Goal: Task Accomplishment & Management: Complete application form

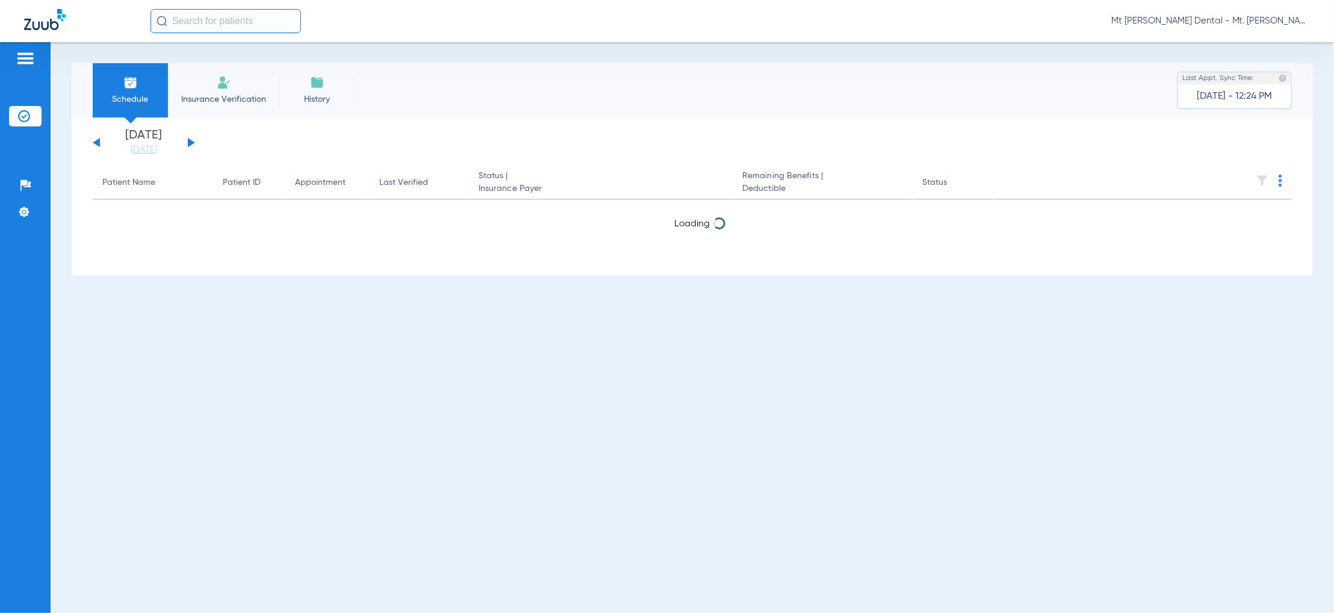
click at [204, 89] on li "Insurance Verification" at bounding box center [223, 90] width 111 height 54
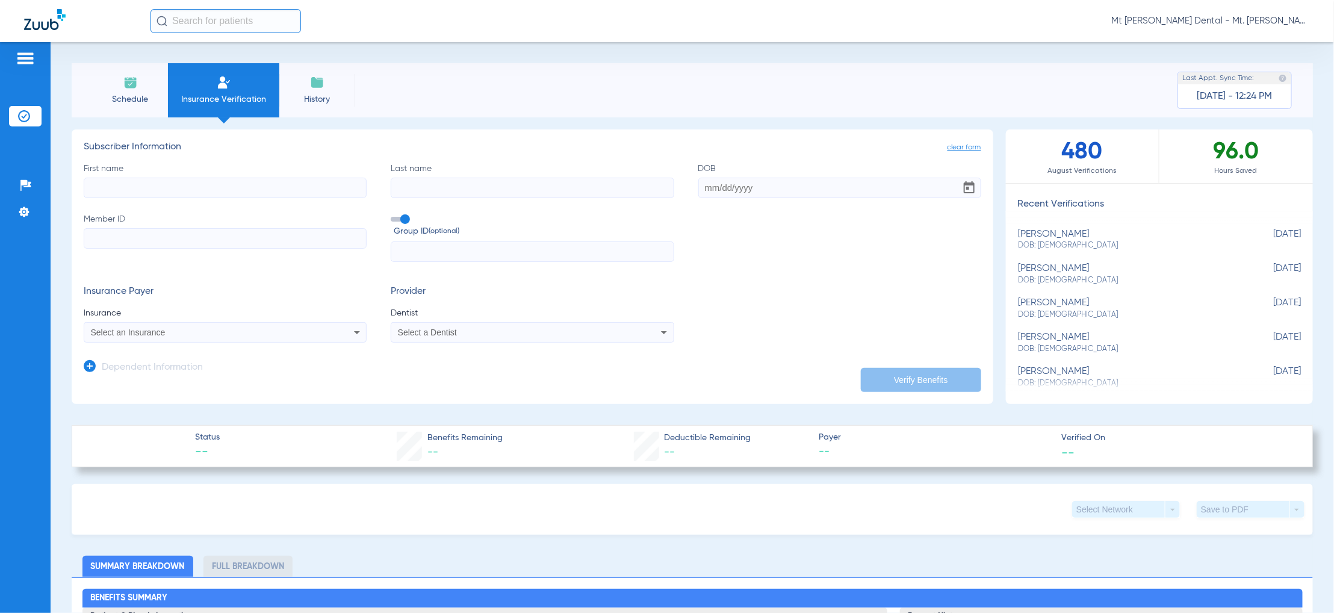
click at [306, 187] on input "First name" at bounding box center [225, 188] width 283 height 20
type input "mark"
click at [471, 180] on input "Last name" at bounding box center [532, 188] width 283 height 20
type input "[PERSON_NAME]"
click at [297, 247] on input "Member ID" at bounding box center [225, 238] width 283 height 20
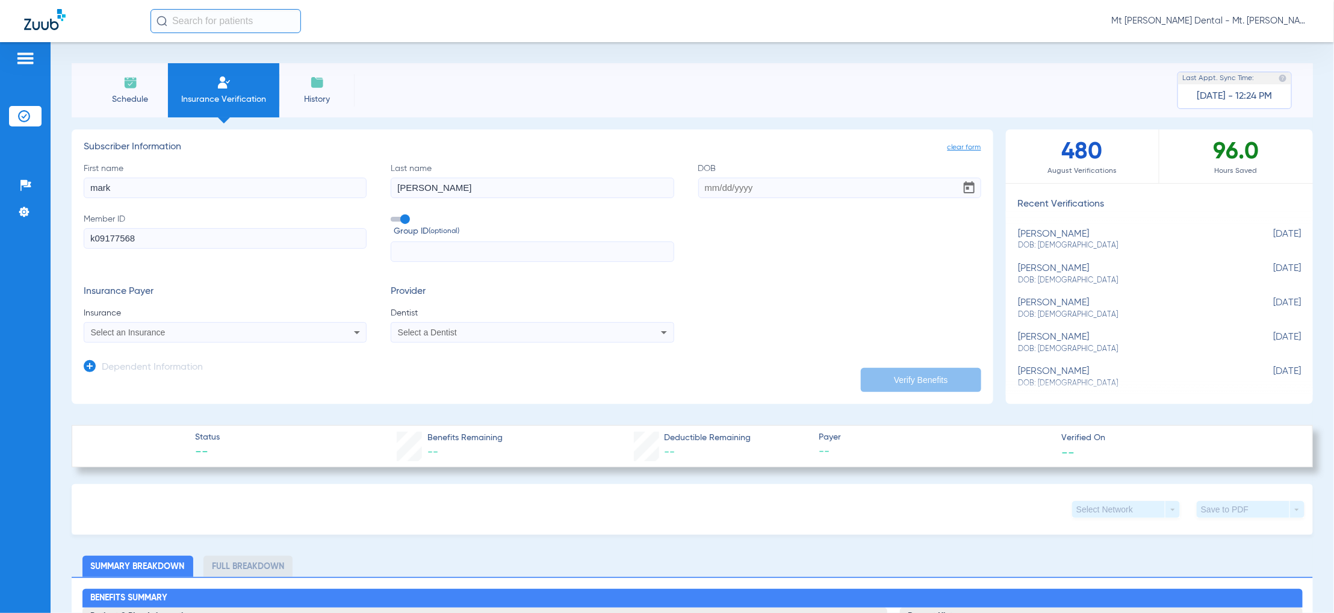
type input "k09177568"
click at [338, 334] on div "Select an Insurance" at bounding box center [225, 332] width 282 height 14
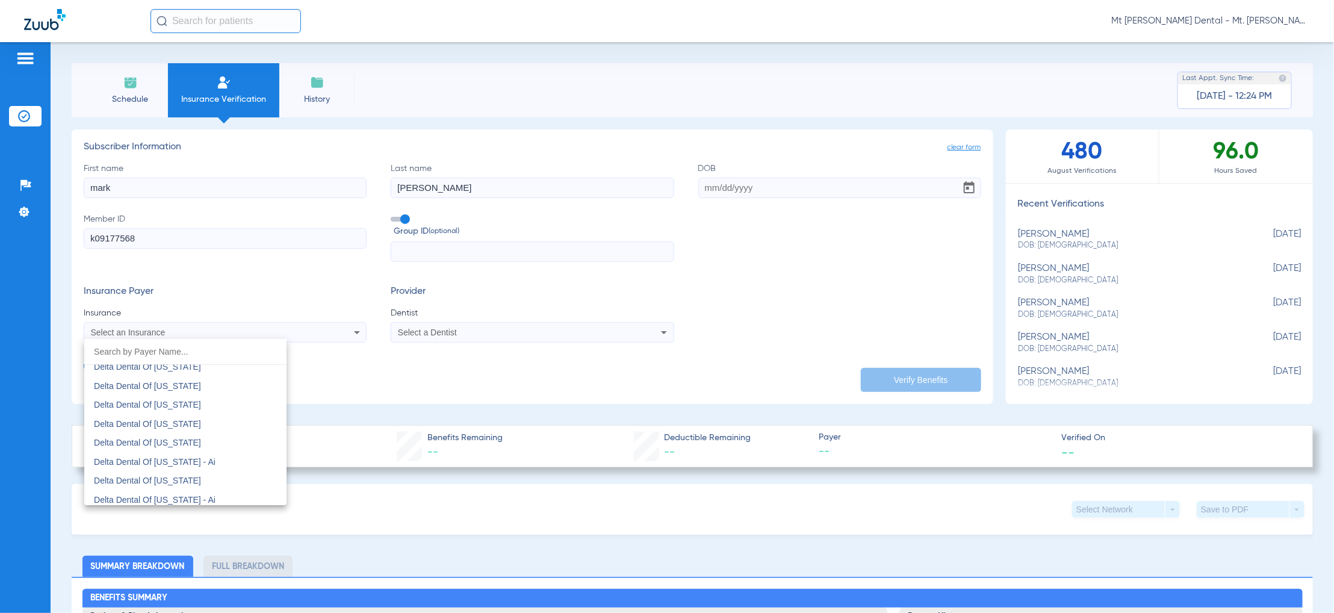
scroll to position [2920, 0]
click at [197, 469] on mat-option "Delta Dental Of [US_STATE]" at bounding box center [185, 470] width 202 height 19
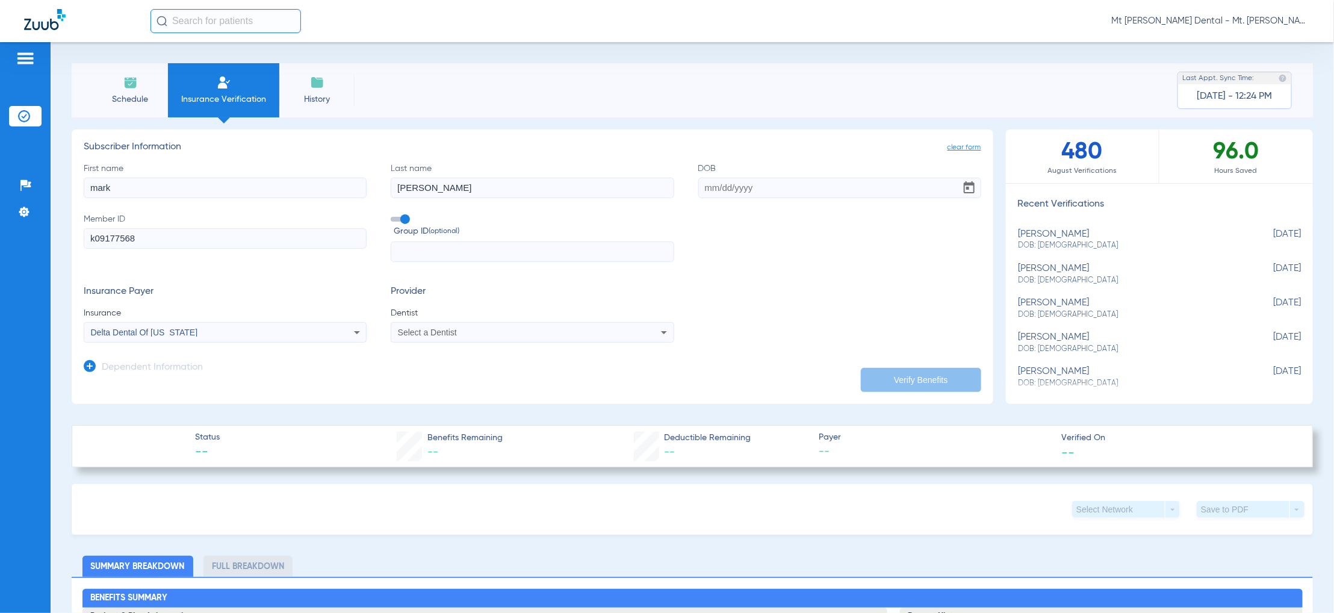
click at [661, 335] on icon at bounding box center [664, 332] width 14 height 14
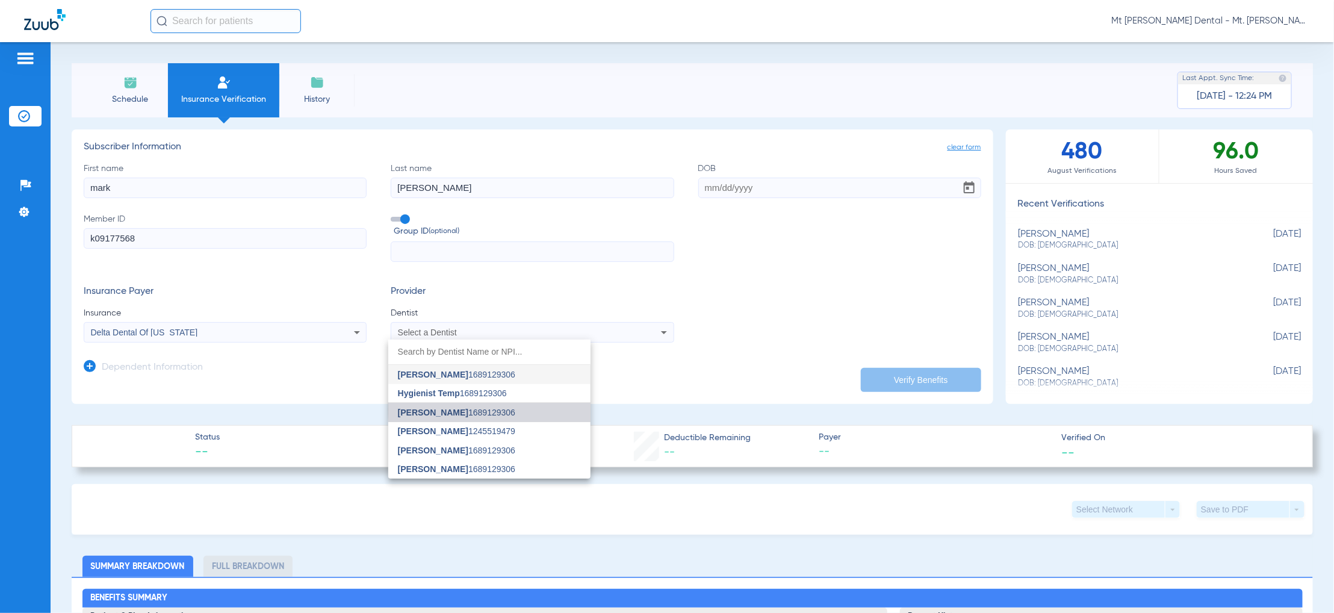
click at [515, 409] on mat-option "[PERSON_NAME] 1689129306" at bounding box center [489, 412] width 202 height 19
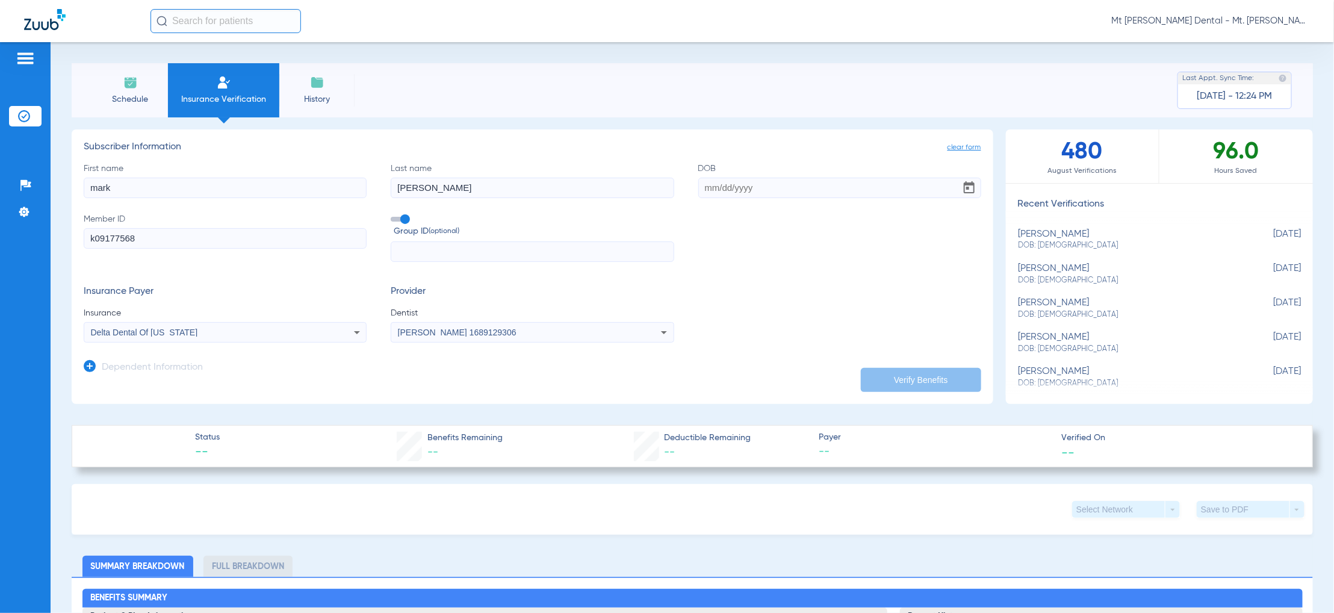
click at [698, 187] on input "DOB" at bounding box center [839, 188] width 283 height 20
click at [728, 182] on input "0214" at bounding box center [839, 188] width 283 height 20
type input "[DATE]"
click at [915, 378] on button "Verify Benefits" at bounding box center [921, 380] width 120 height 24
